Goal: Task Accomplishment & Management: Manage account settings

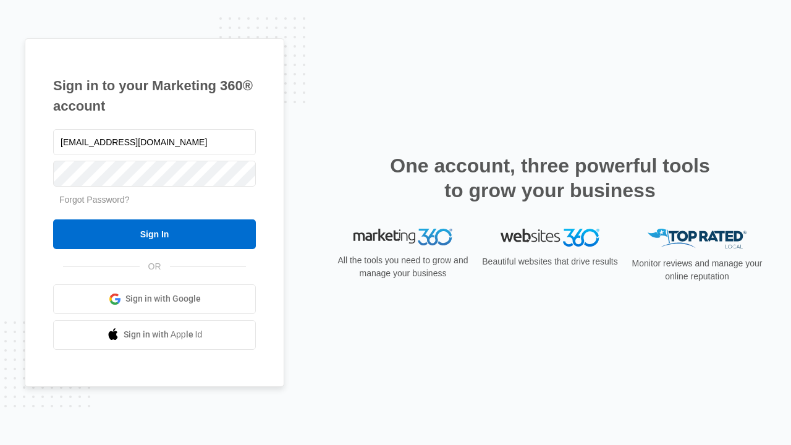
type input "[EMAIL_ADDRESS][DOMAIN_NAME]"
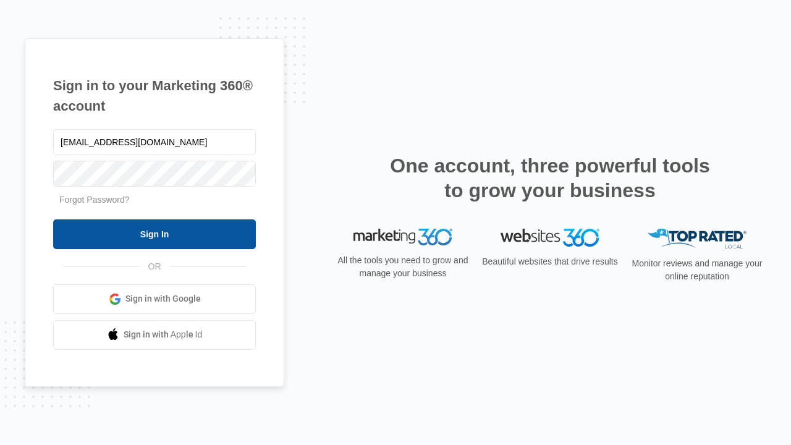
click at [155, 234] on input "Sign In" at bounding box center [154, 234] width 203 height 30
